Goal: Information Seeking & Learning: Check status

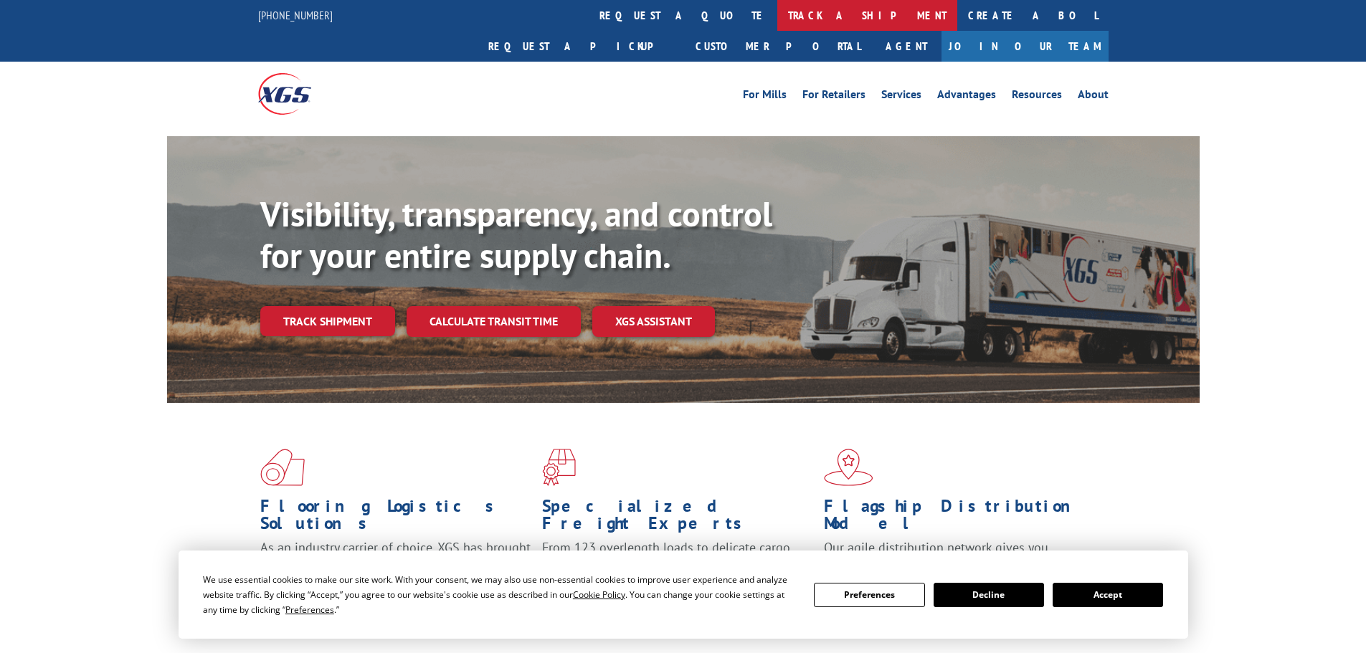
click at [777, 15] on link "track a shipment" at bounding box center [867, 15] width 180 height 31
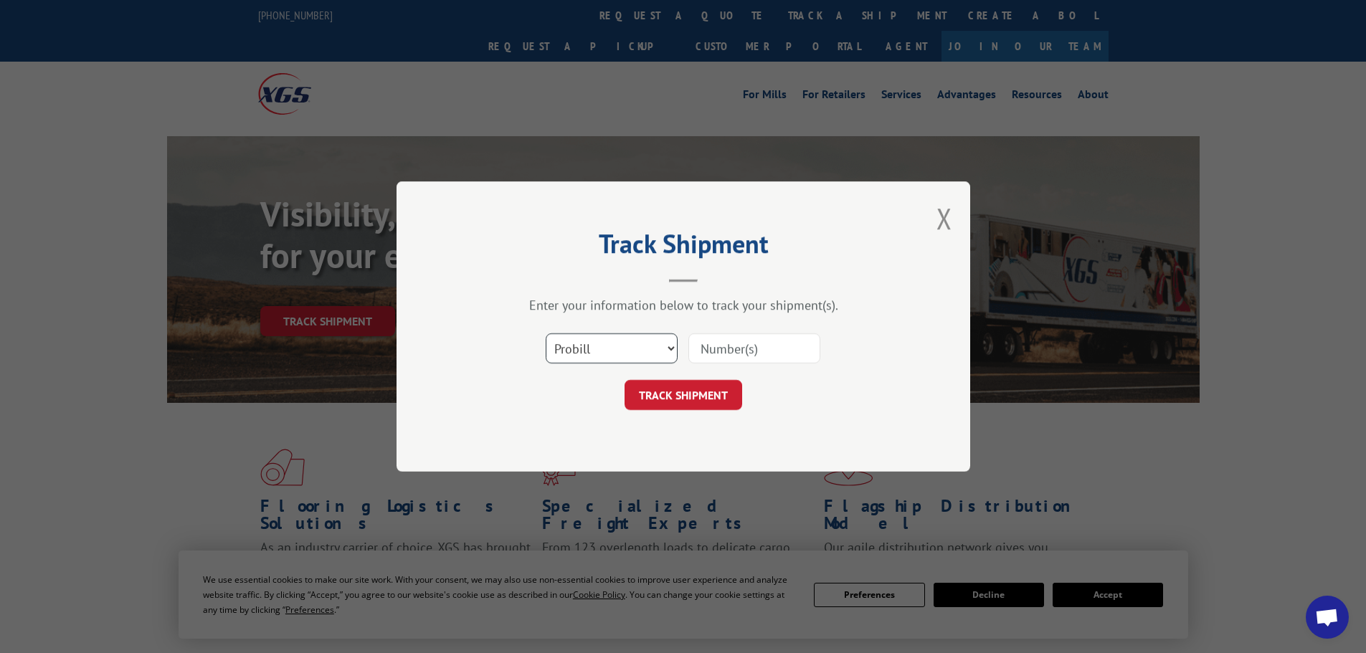
click at [613, 341] on select "Select category... Probill BOL PO" at bounding box center [612, 348] width 132 height 30
select select "bol"
click at [546, 333] on select "Select category... Probill BOL PO" at bounding box center [612, 348] width 132 height 30
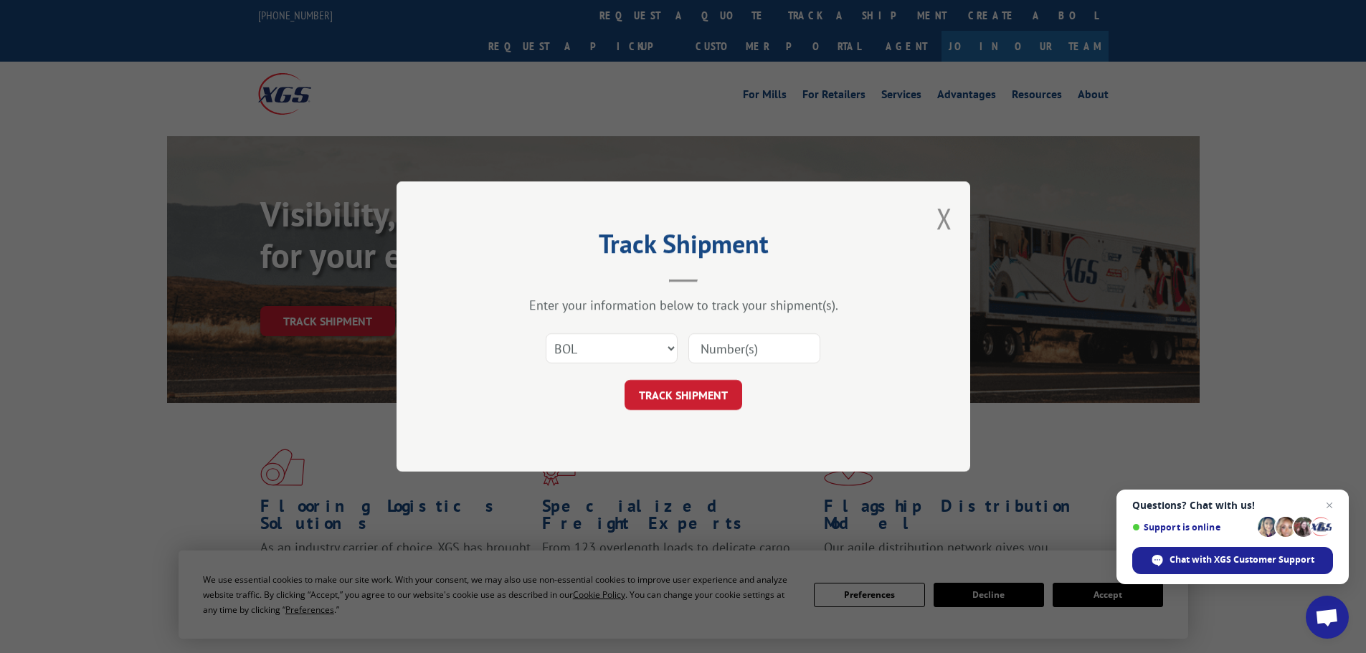
click at [710, 348] on input at bounding box center [755, 348] width 132 height 30
paste input "5286055"
type input "5286055"
click at [678, 394] on button "TRACK SHIPMENT" at bounding box center [684, 395] width 118 height 30
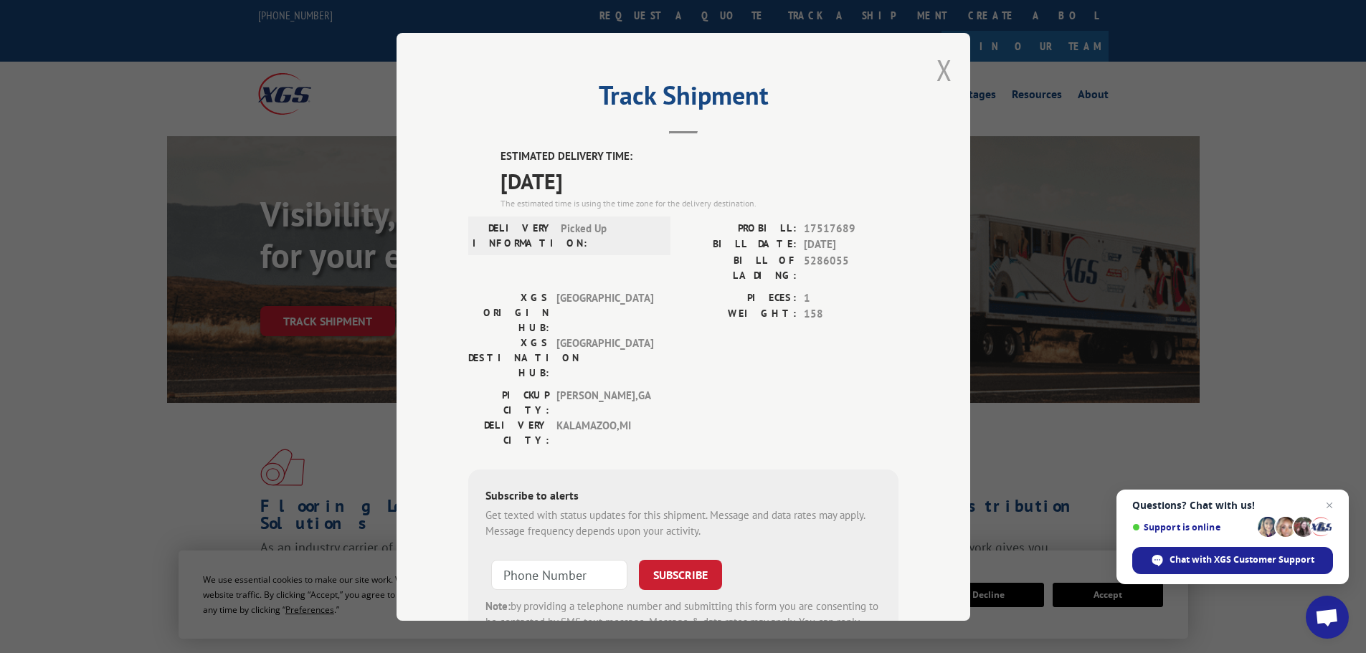
click at [937, 73] on button "Close modal" at bounding box center [945, 70] width 16 height 38
